Goal: Find specific page/section: Find specific page/section

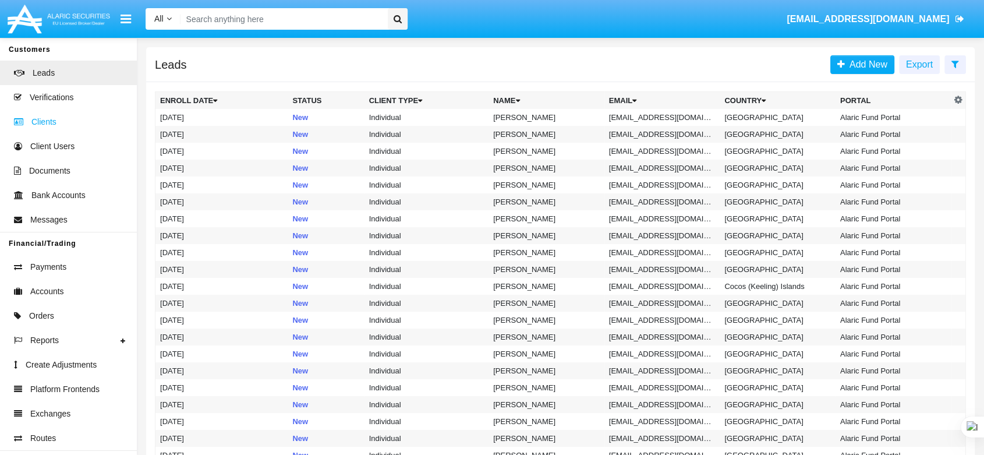
click at [45, 125] on span "Clients" at bounding box center [43, 122] width 25 height 12
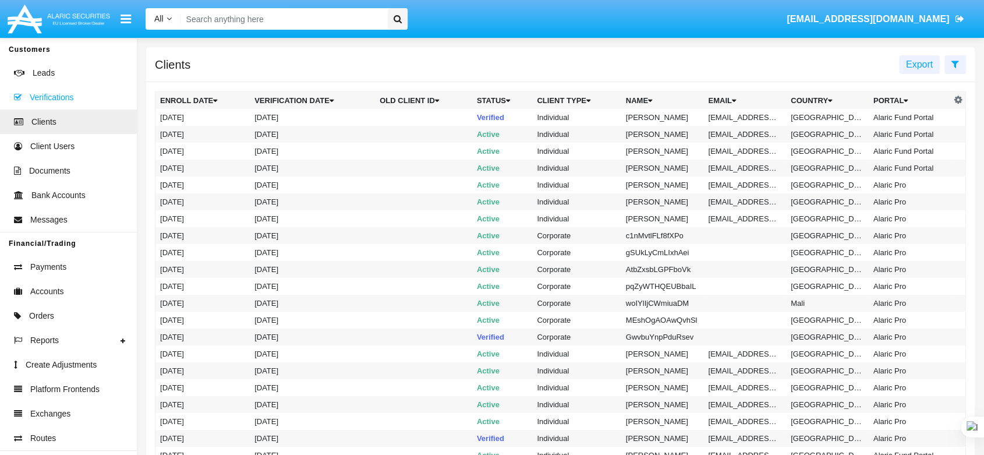
click at [47, 97] on span "Verifications" at bounding box center [52, 97] width 44 height 12
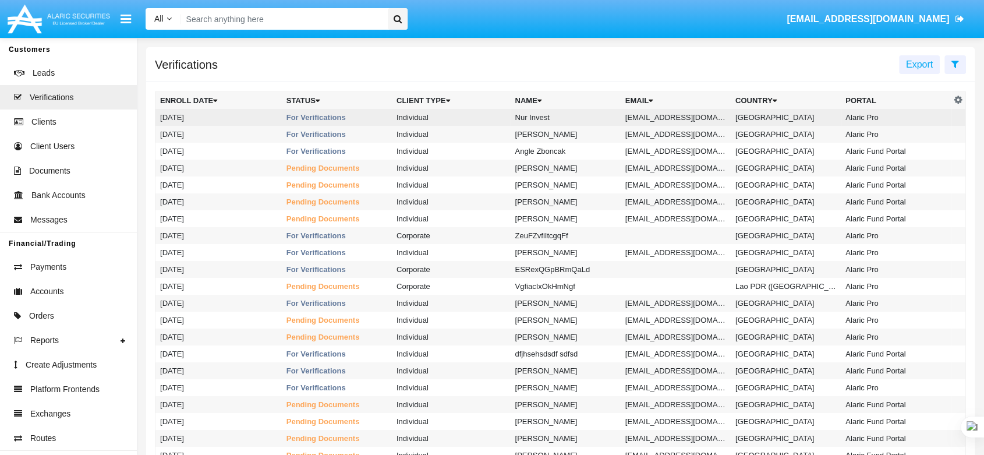
click at [405, 115] on td "Individual" at bounding box center [451, 117] width 118 height 17
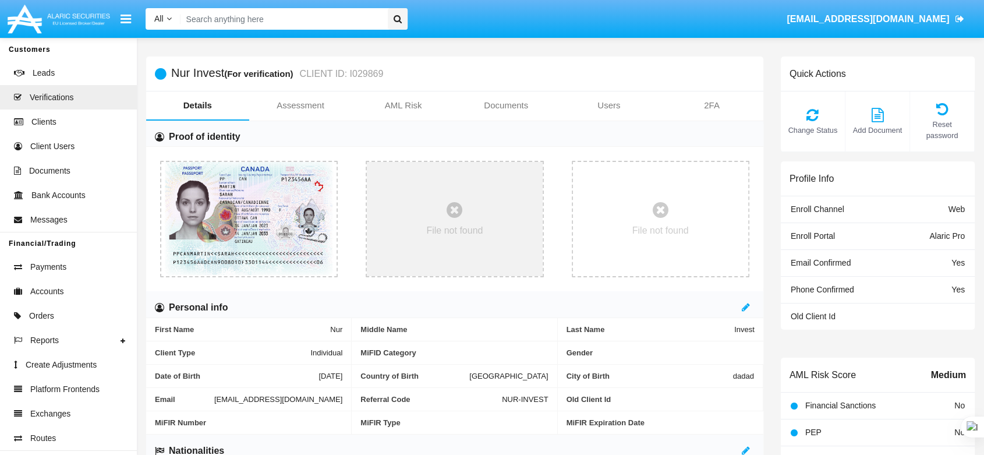
scroll to position [129, 0]
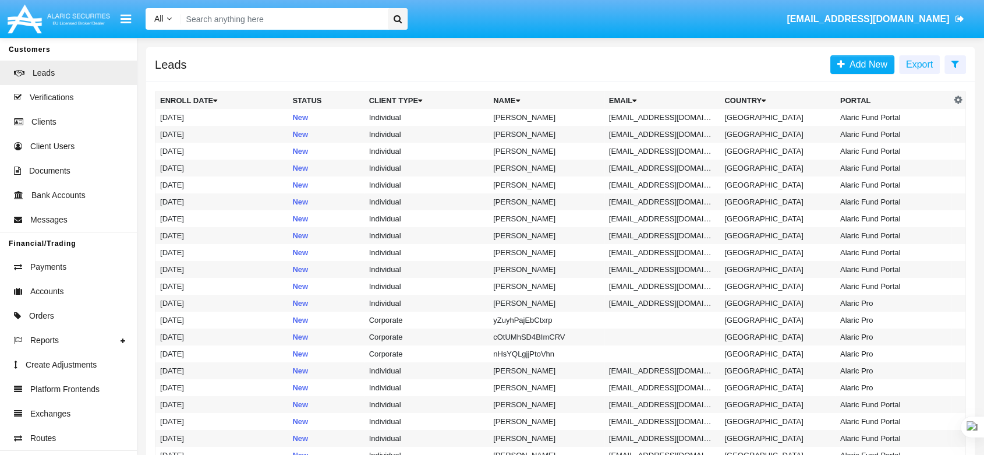
scroll to position [259, 0]
